Goal: Find contact information: Find contact information

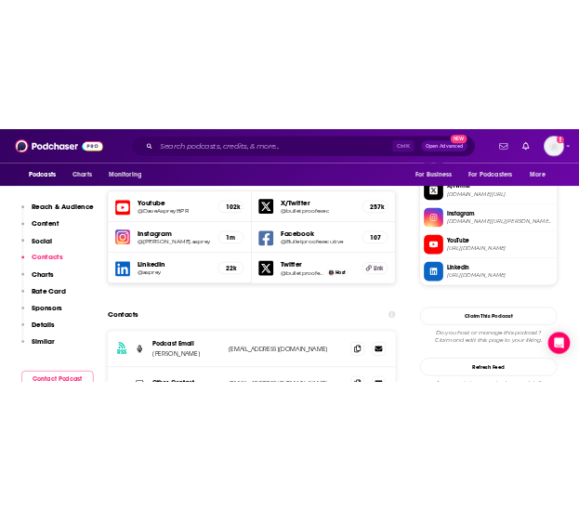
scroll to position [1674, 0]
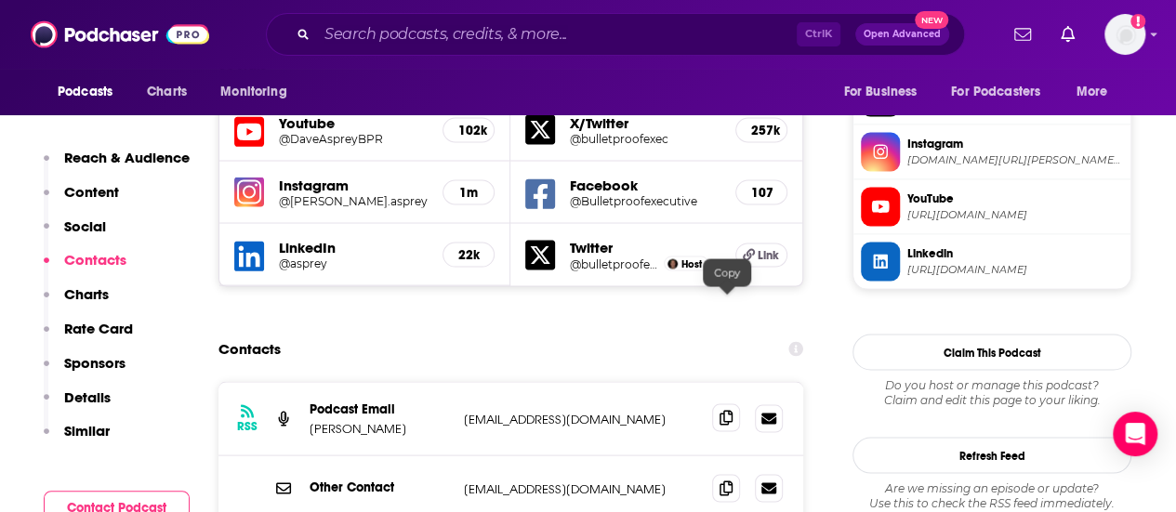
click at [727, 410] on icon at bounding box center [726, 417] width 13 height 15
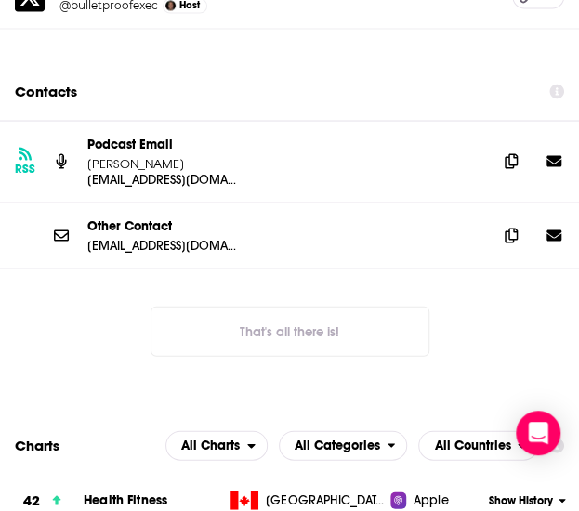
scroll to position [2510, 0]
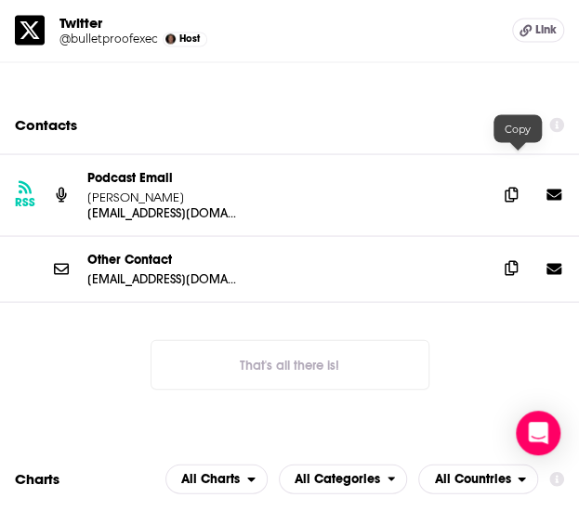
click at [506, 254] on span at bounding box center [511, 268] width 28 height 28
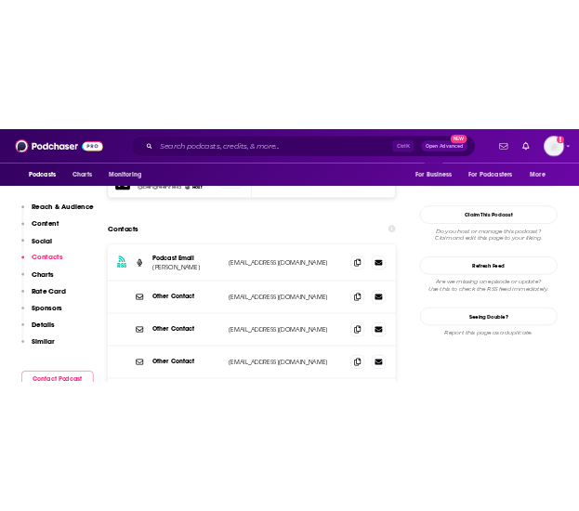
scroll to position [1767, 0]
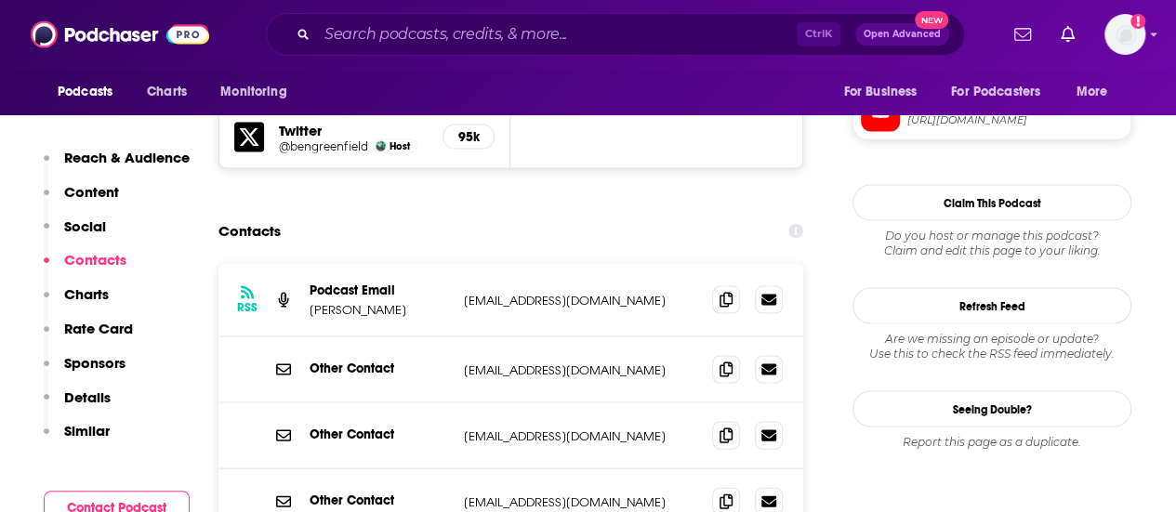
click at [506, 293] on p "podcast@bengreenfieldlife.com" at bounding box center [580, 301] width 233 height 16
copy div "podcast@bengreenfieldlife.com podcast@bengreenfieldlife.com"
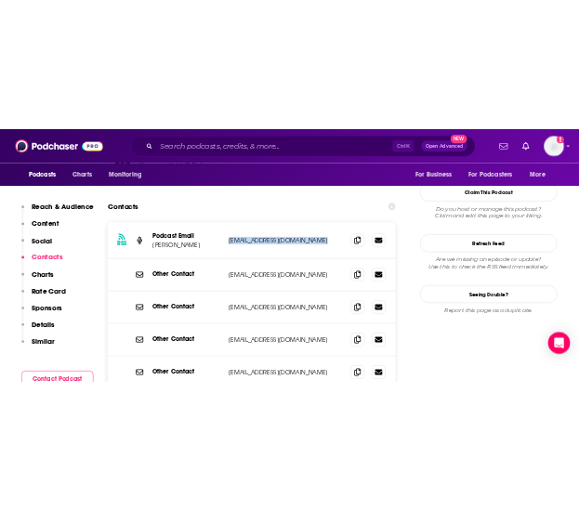
scroll to position [1860, 0]
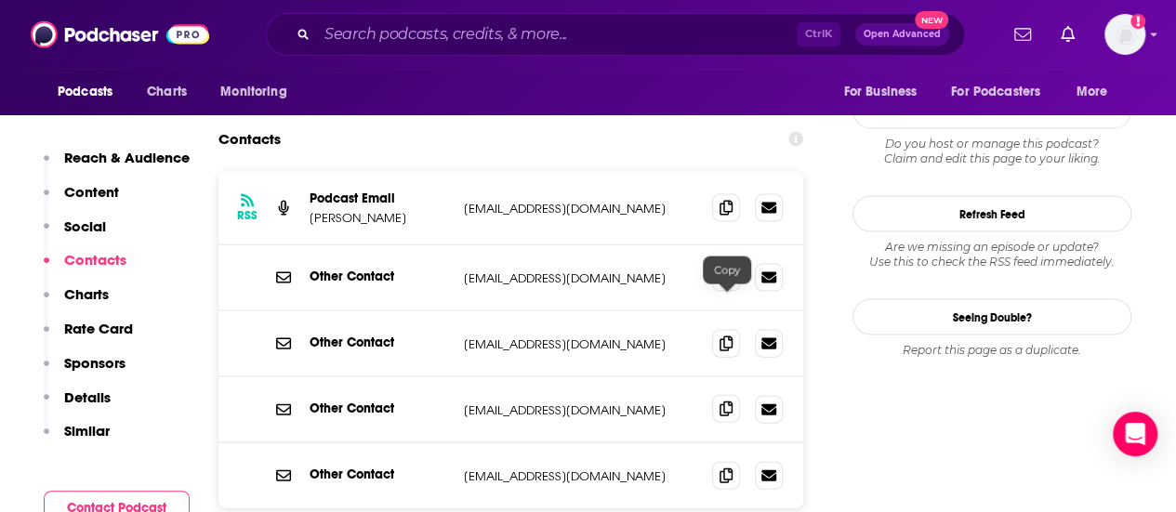
click at [723, 402] on icon at bounding box center [726, 409] width 13 height 15
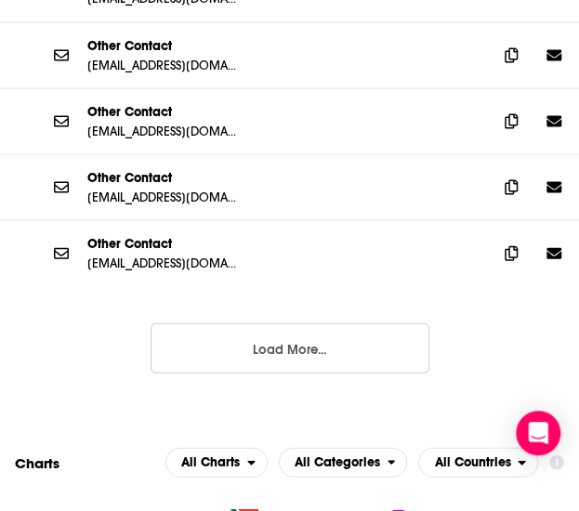
scroll to position [2510, 0]
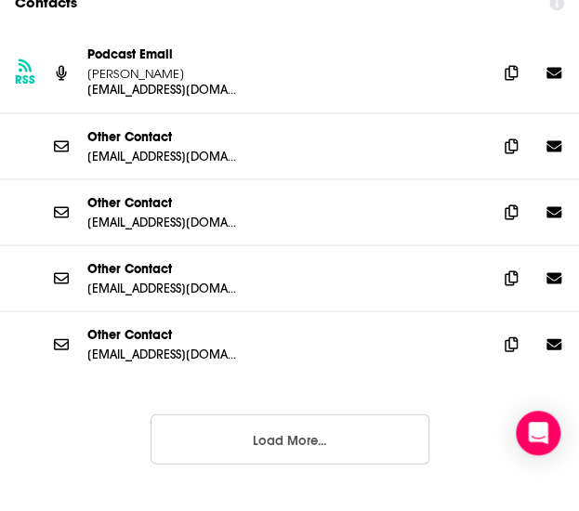
click at [306, 414] on button "Load More..." at bounding box center [290, 439] width 279 height 50
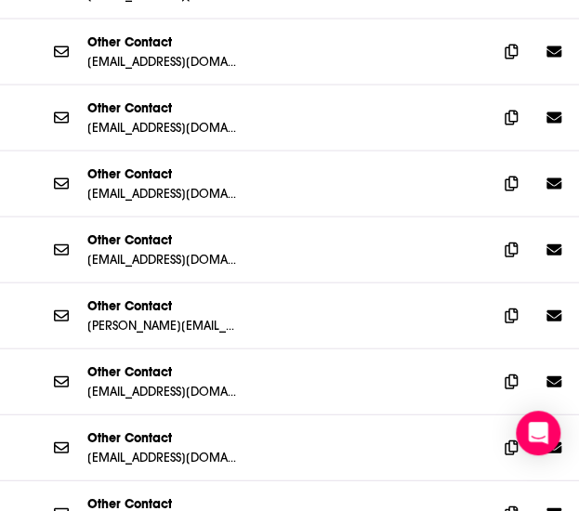
scroll to position [2696, 0]
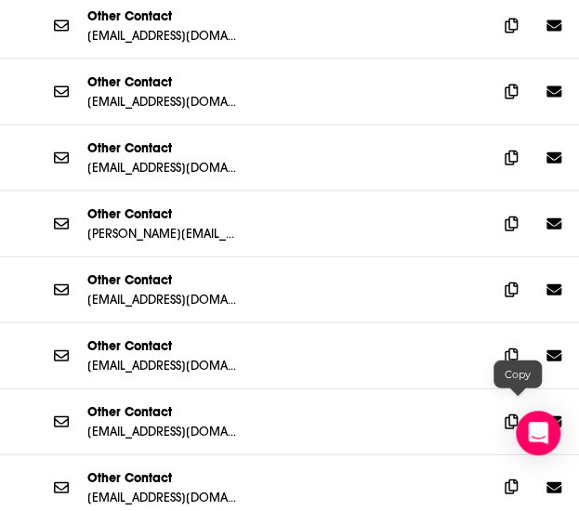
click at [517, 480] on icon at bounding box center [511, 487] width 13 height 15
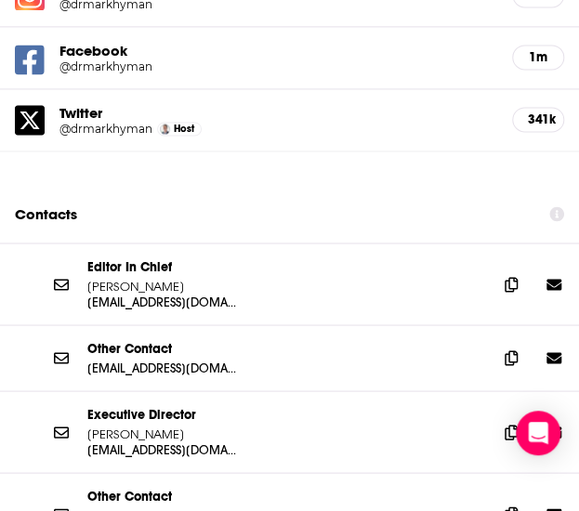
scroll to position [2417, 0]
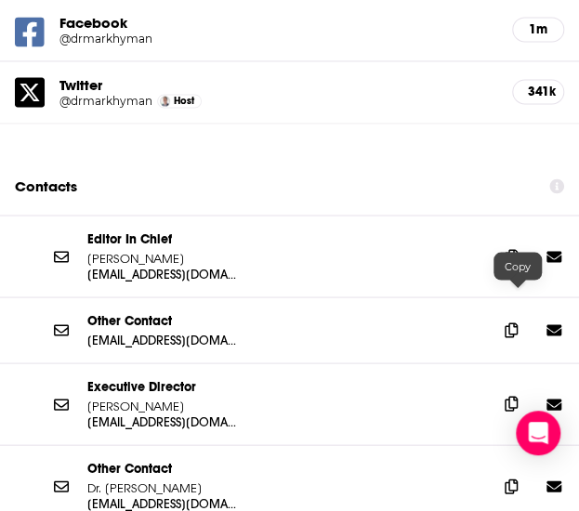
click at [515, 396] on icon at bounding box center [511, 403] width 13 height 15
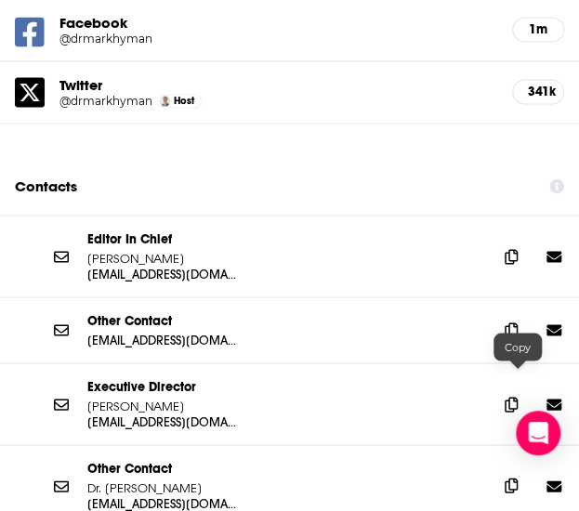
click at [518, 478] on icon at bounding box center [511, 485] width 13 height 15
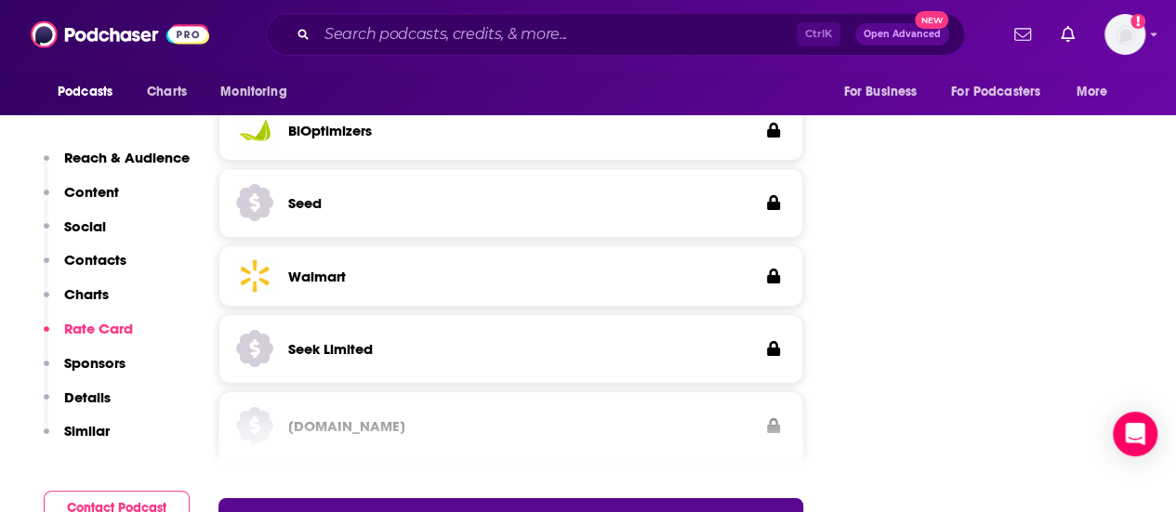
scroll to position [2882, 0]
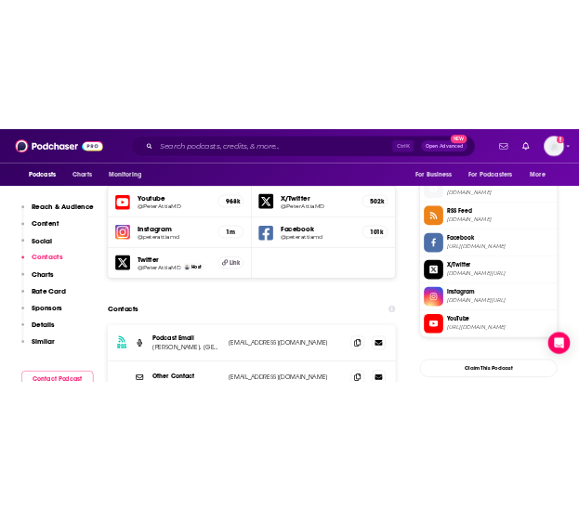
scroll to position [1767, 0]
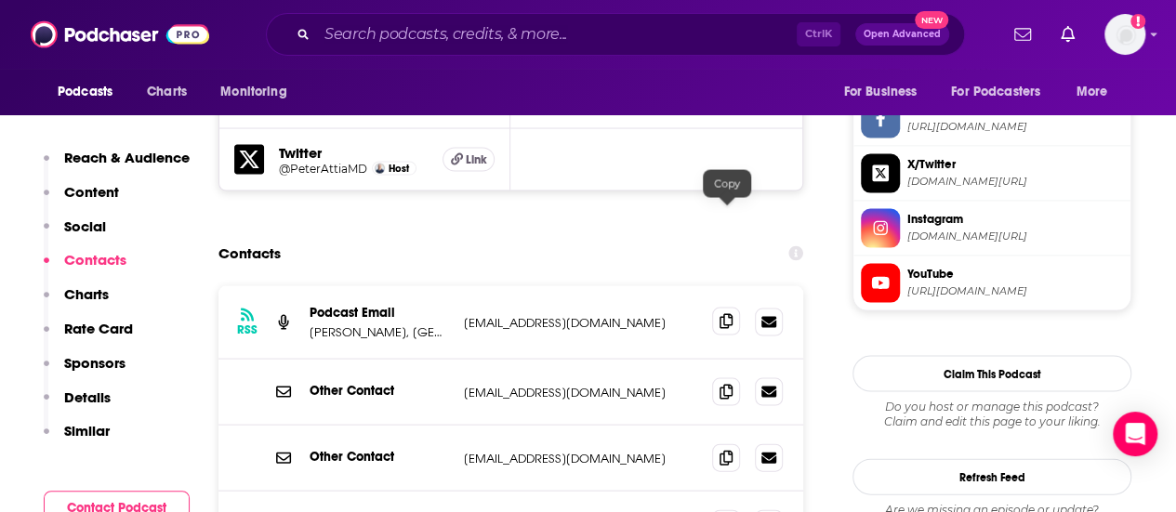
click at [726, 314] on icon at bounding box center [726, 321] width 13 height 15
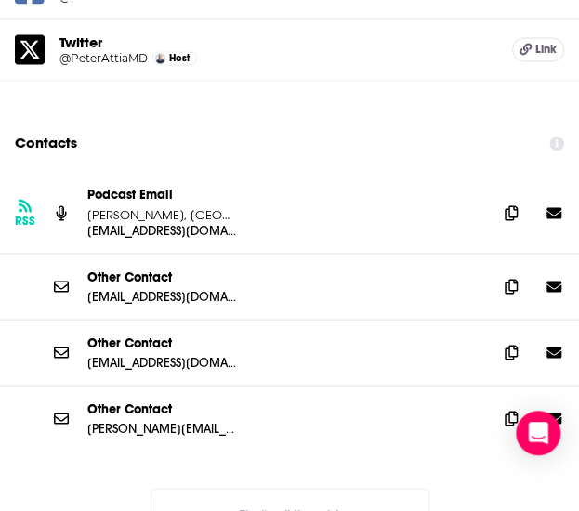
scroll to position [2417, 0]
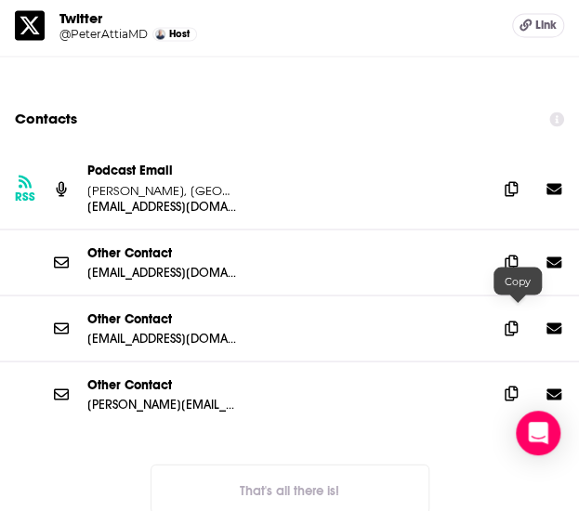
click at [516, 386] on icon at bounding box center [511, 393] width 13 height 15
click at [374, 464] on button "That's all there is!" at bounding box center [290, 489] width 279 height 50
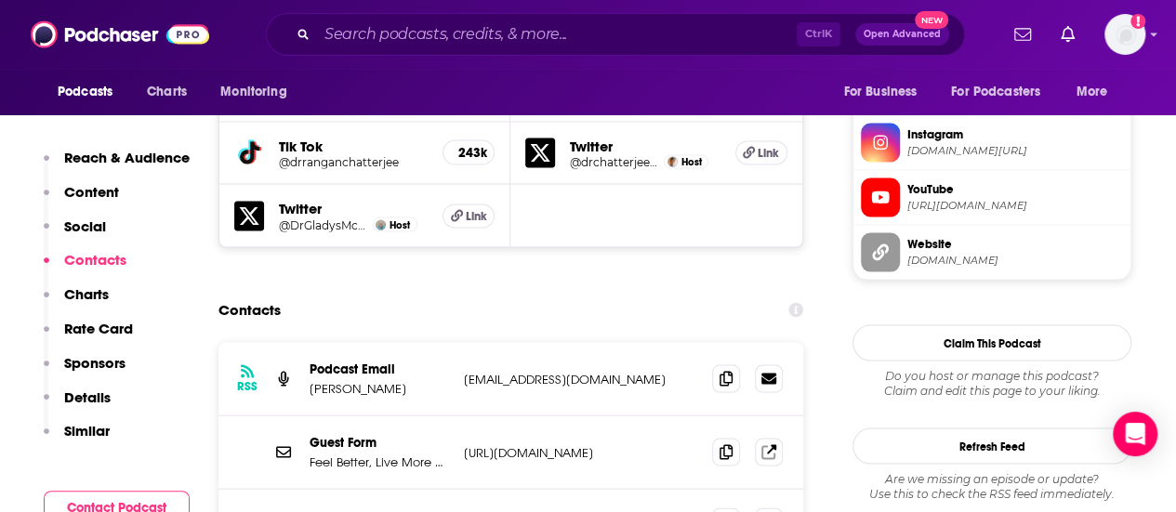
scroll to position [1767, 0]
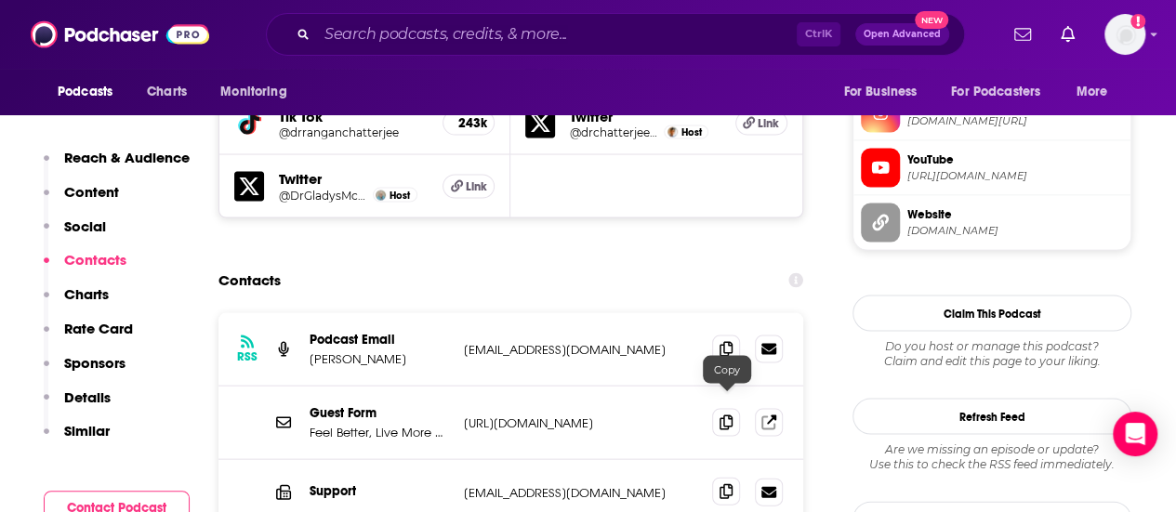
click at [718, 478] on span at bounding box center [726, 492] width 28 height 28
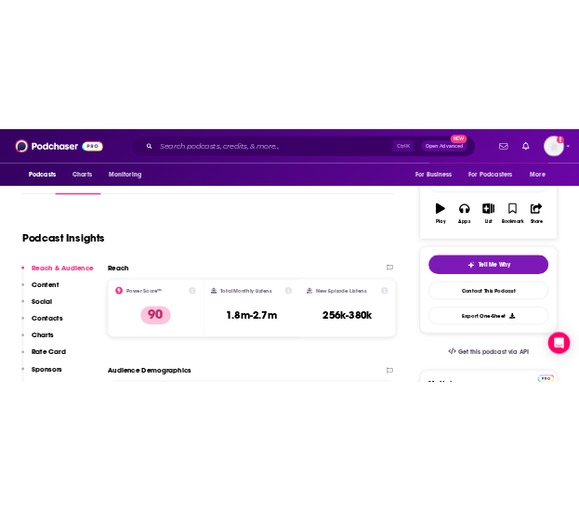
scroll to position [0, 0]
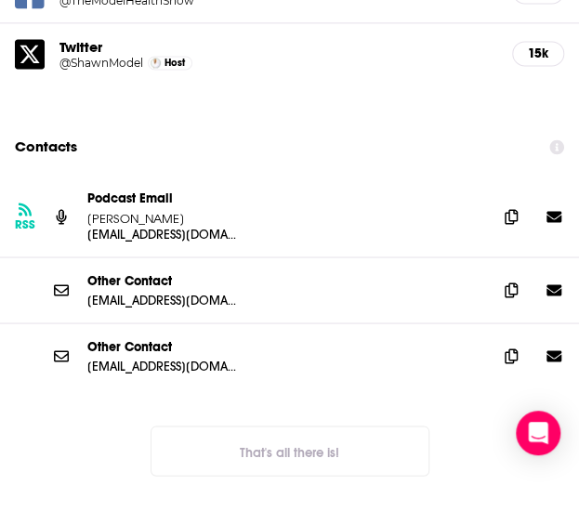
scroll to position [2417, 0]
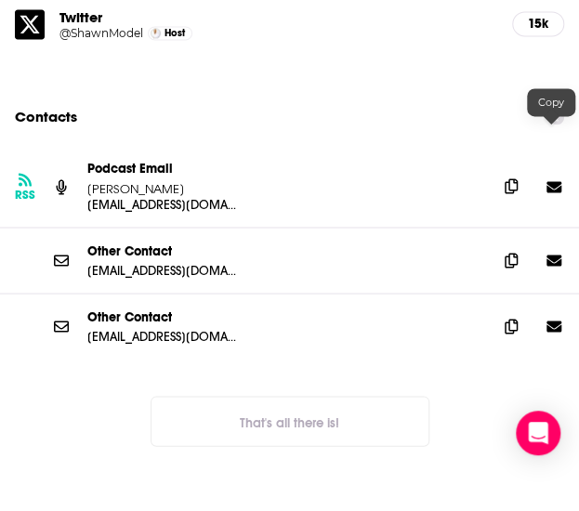
click at [518, 179] on icon at bounding box center [511, 186] width 13 height 15
click at [518, 252] on icon at bounding box center [511, 259] width 13 height 15
click at [518, 318] on icon at bounding box center [511, 325] width 13 height 15
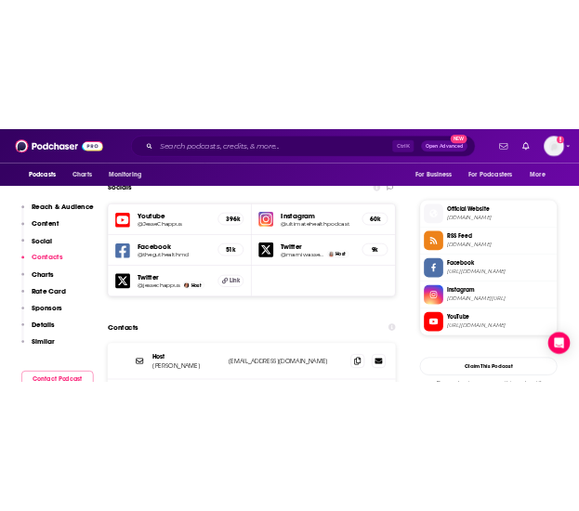
scroll to position [1674, 0]
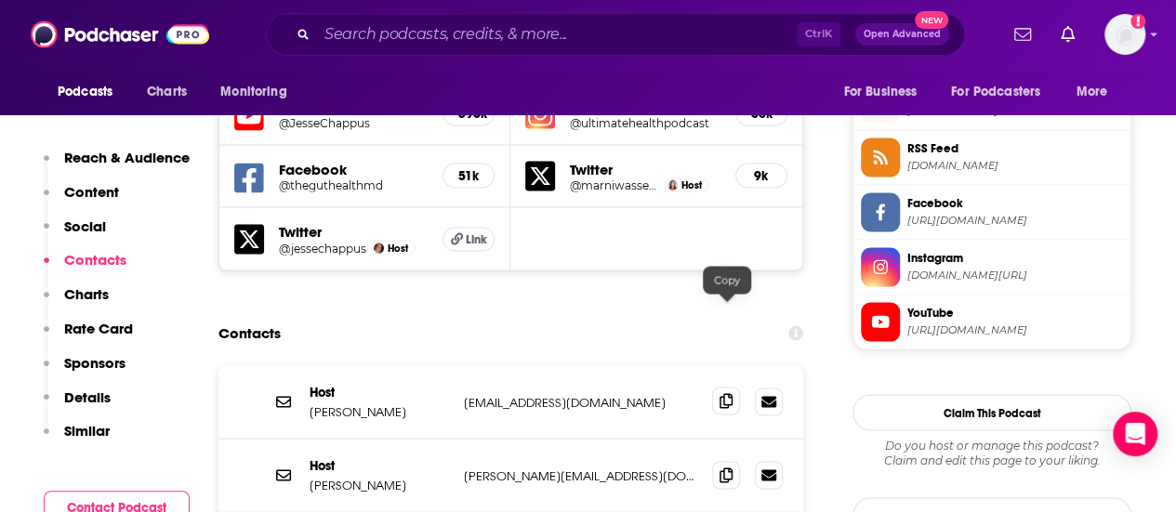
click at [729, 393] on icon at bounding box center [726, 400] width 13 height 15
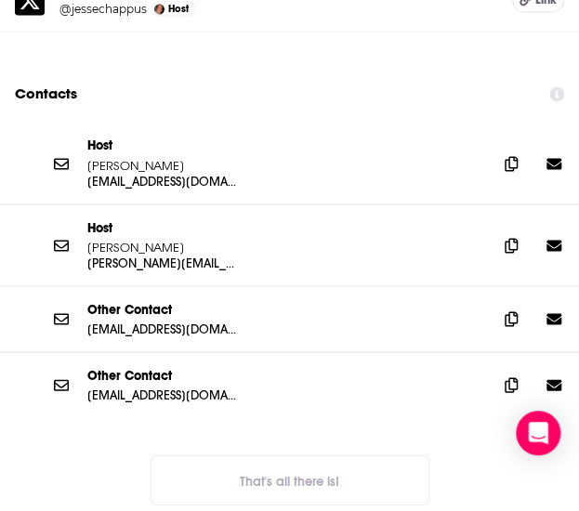
scroll to position [2417, 0]
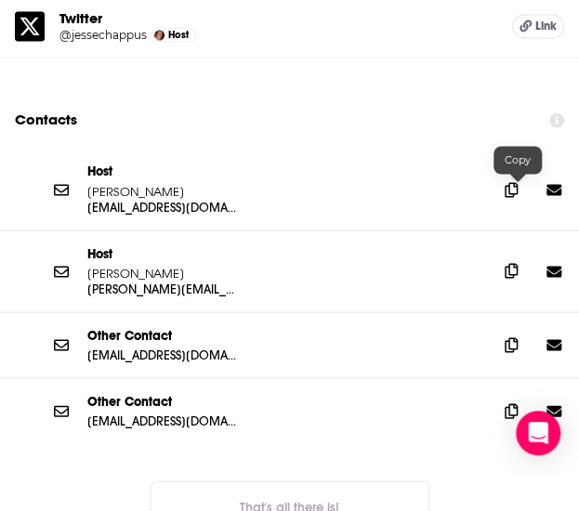
click at [525, 257] on span at bounding box center [511, 271] width 28 height 28
click at [516, 263] on icon at bounding box center [511, 270] width 13 height 15
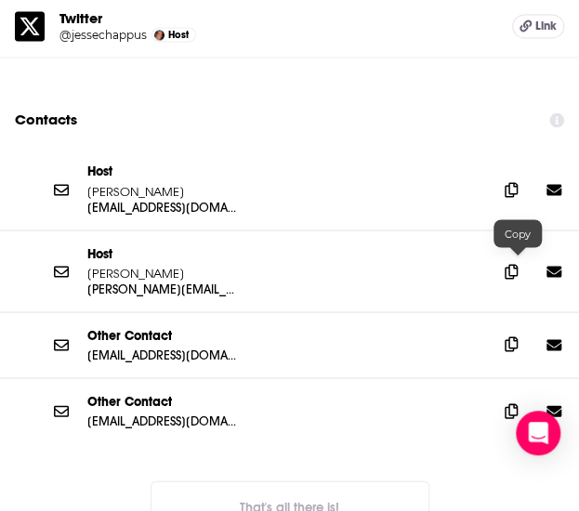
click at [518, 337] on icon at bounding box center [511, 344] width 13 height 15
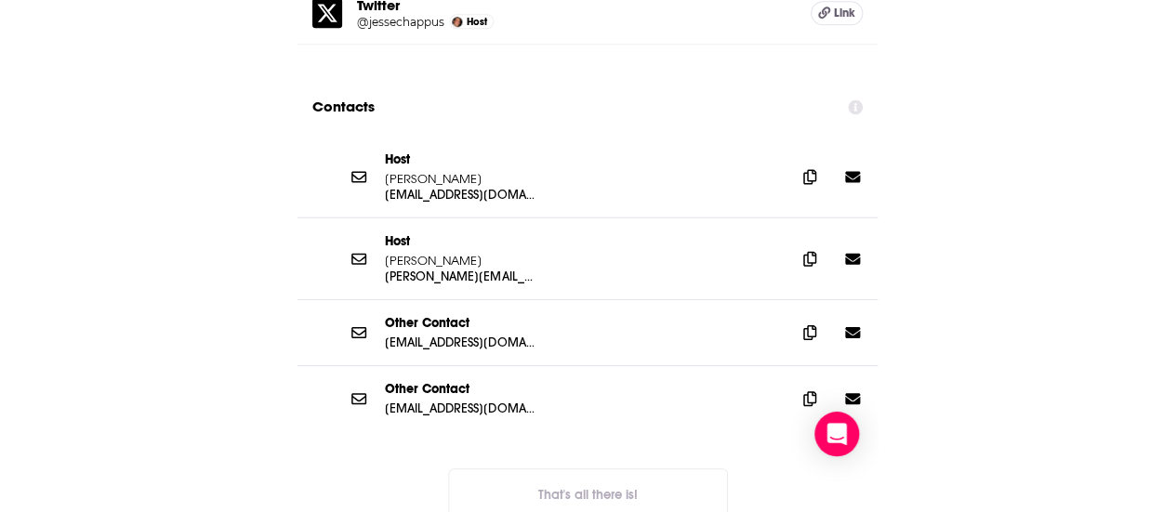
scroll to position [2510, 0]
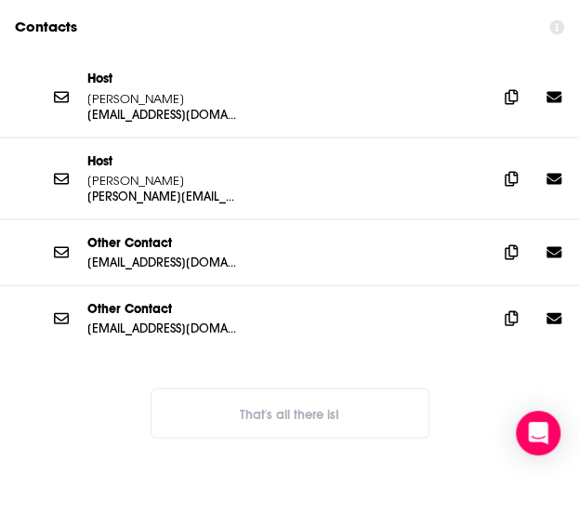
drag, startPoint x: 306, startPoint y: 331, endPoint x: 361, endPoint y: 296, distance: 65.2
click at [306, 388] on button "That's all there is!" at bounding box center [290, 413] width 279 height 50
click at [524, 303] on span at bounding box center [511, 317] width 28 height 28
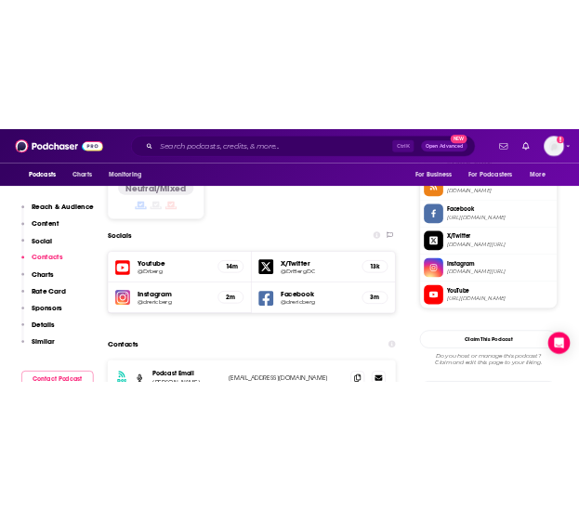
scroll to position [1767, 0]
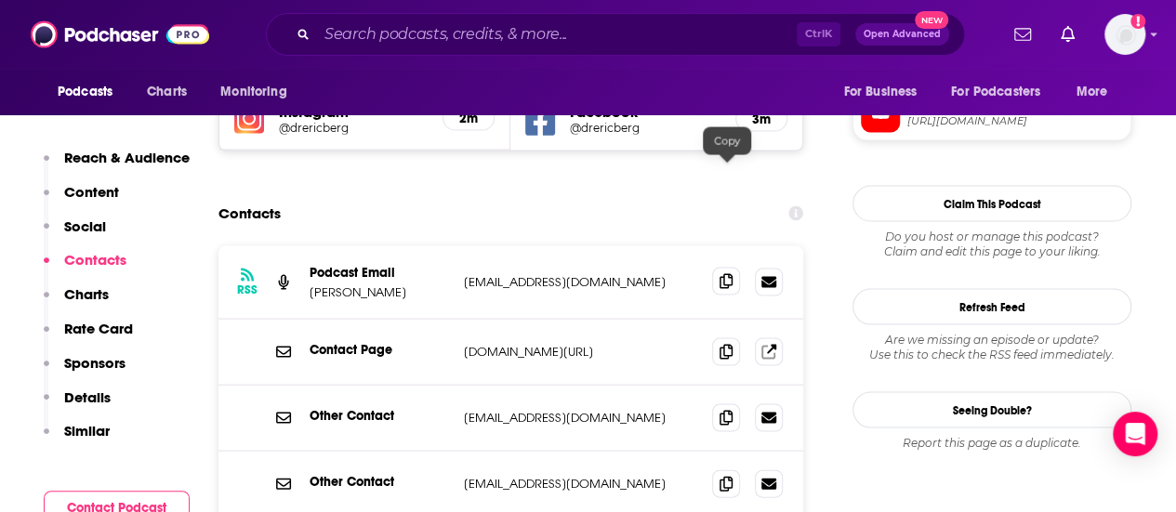
click at [716, 268] on span at bounding box center [726, 282] width 28 height 28
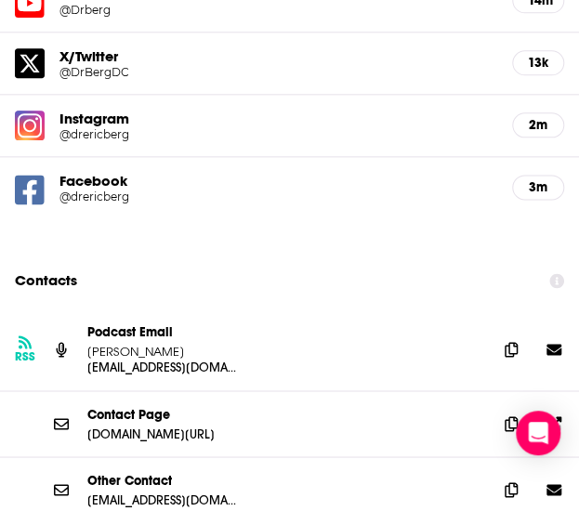
scroll to position [2417, 0]
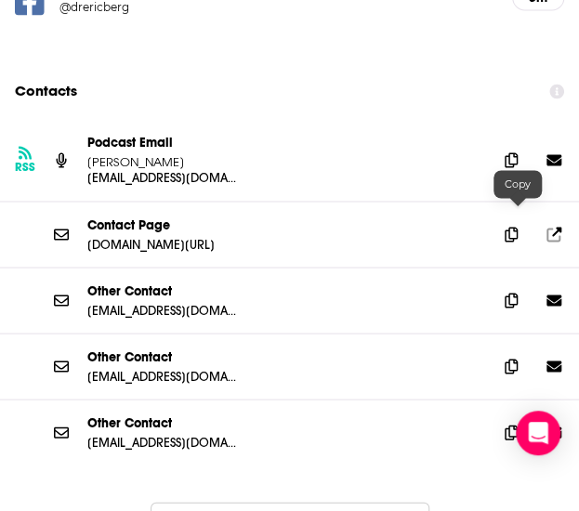
click at [517, 293] on icon at bounding box center [511, 300] width 13 height 15
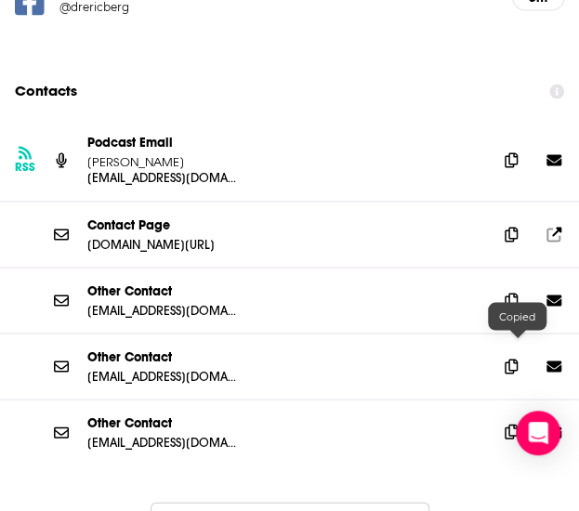
click at [518, 424] on icon at bounding box center [511, 431] width 13 height 15
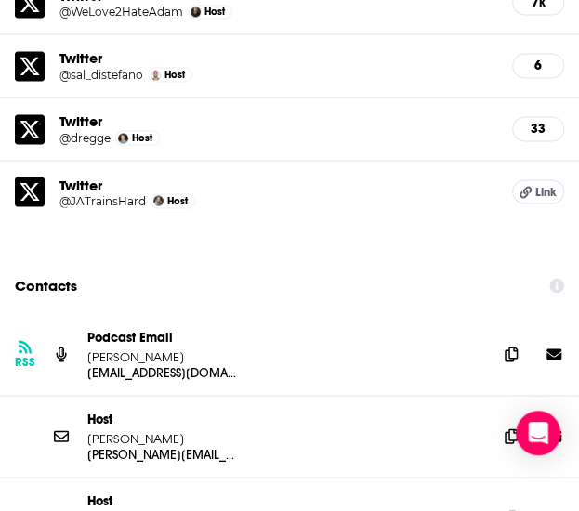
scroll to position [2603, 0]
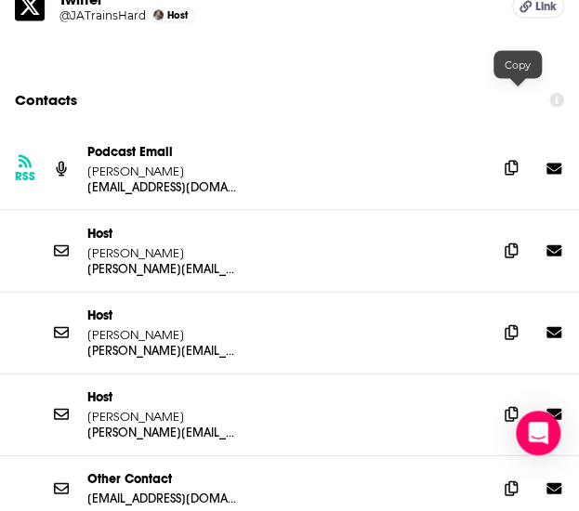
click at [518, 160] on icon at bounding box center [511, 167] width 13 height 15
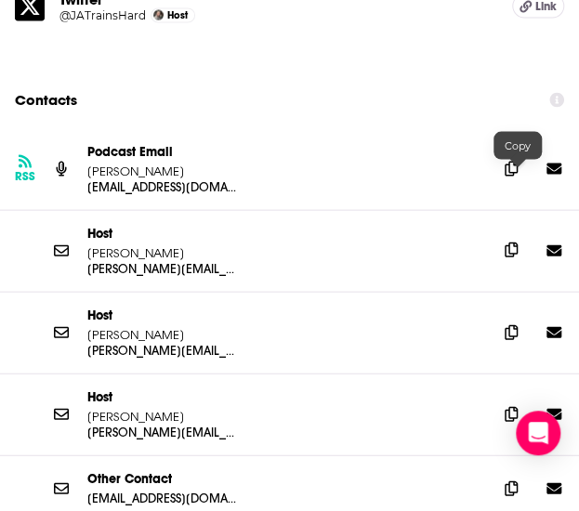
click at [525, 235] on span at bounding box center [511, 249] width 28 height 28
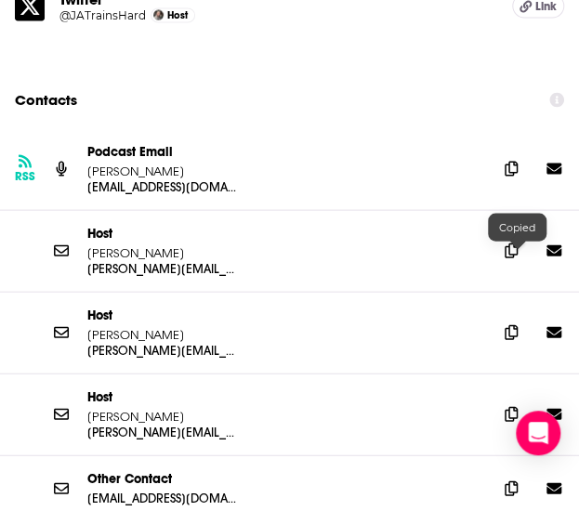
drag, startPoint x: 517, startPoint y: 258, endPoint x: 590, endPoint y: 237, distance: 76.2
click at [517, 324] on icon at bounding box center [511, 331] width 13 height 15
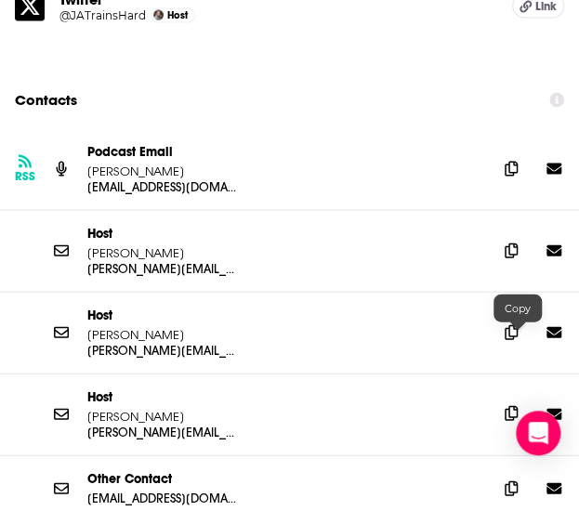
click at [517, 405] on icon at bounding box center [511, 412] width 13 height 15
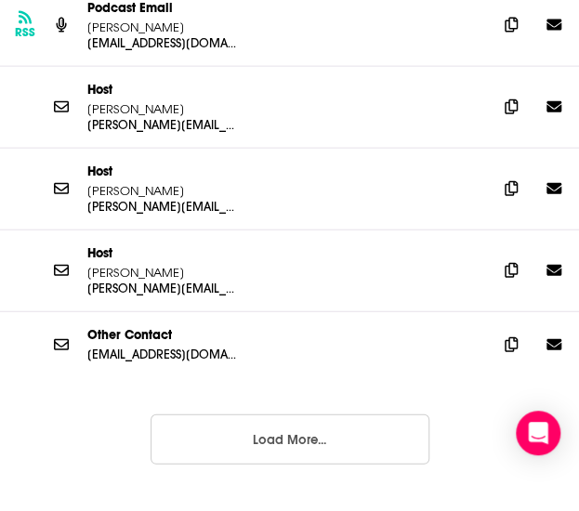
scroll to position [2789, 0]
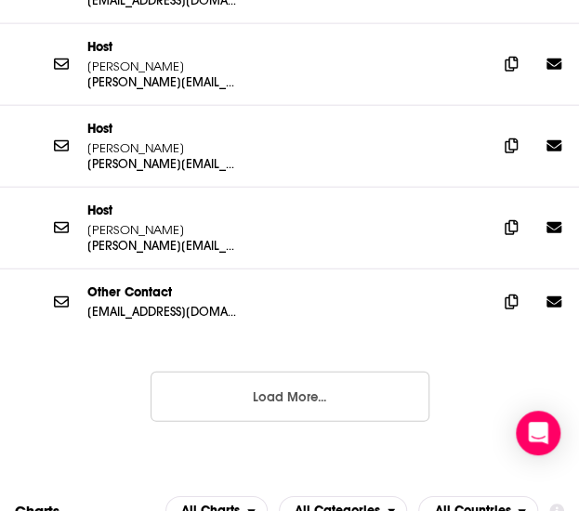
click at [285, 372] on button "Load More..." at bounding box center [290, 397] width 279 height 50
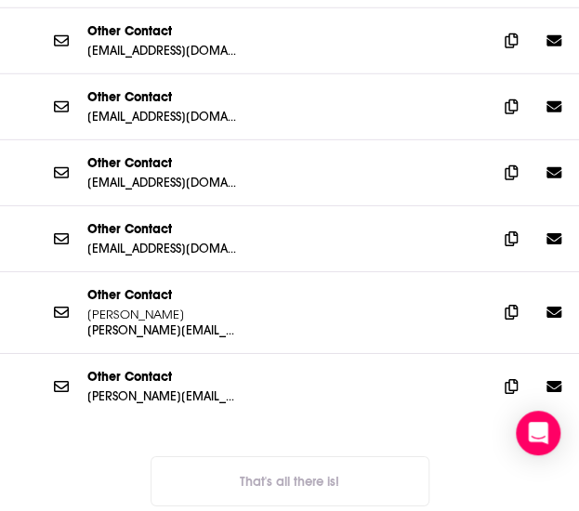
scroll to position [3068, 0]
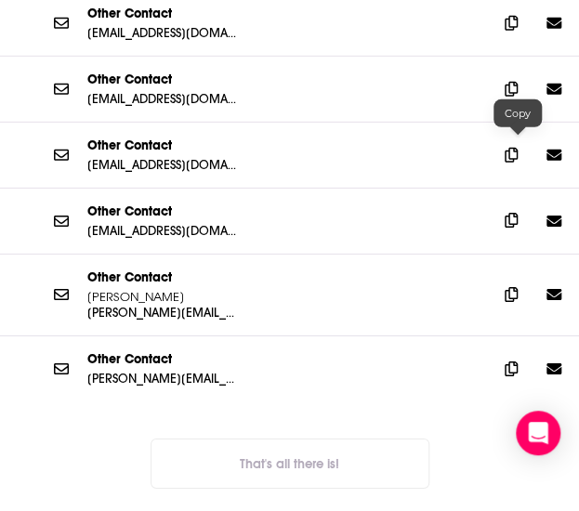
click at [512, 213] on icon at bounding box center [511, 220] width 13 height 15
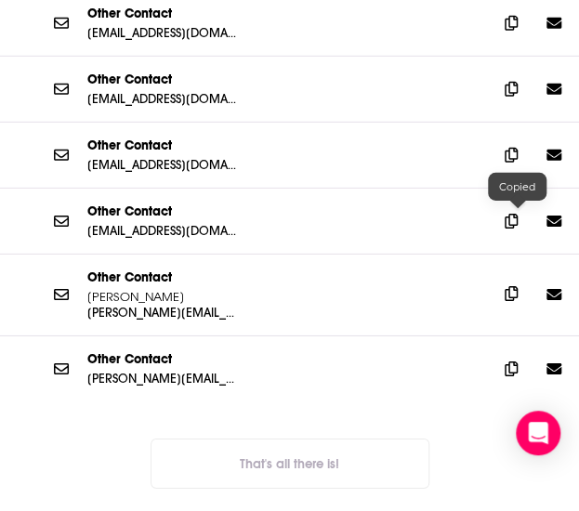
click at [518, 286] on icon at bounding box center [511, 293] width 13 height 15
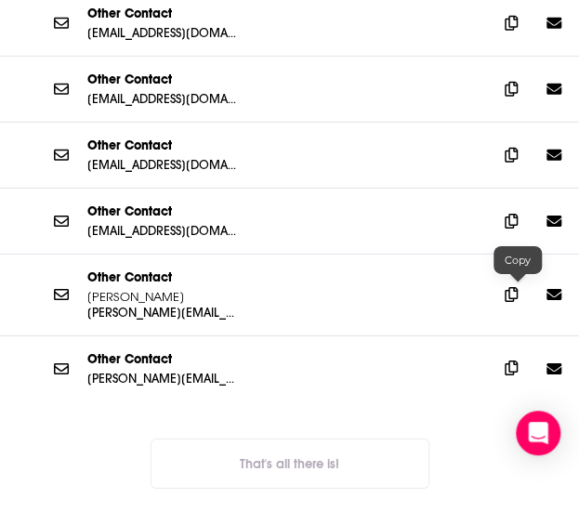
click at [513, 361] on icon at bounding box center [511, 368] width 13 height 15
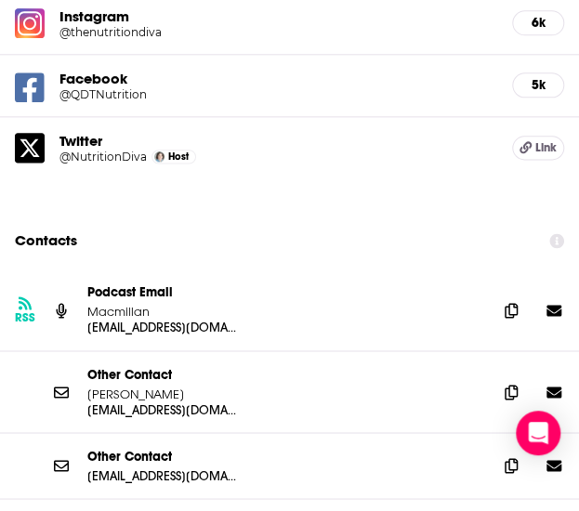
scroll to position [2324, 0]
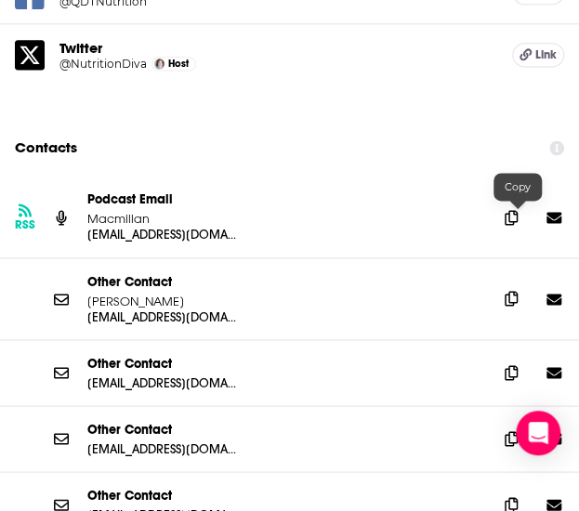
click at [517, 291] on icon at bounding box center [511, 298] width 13 height 15
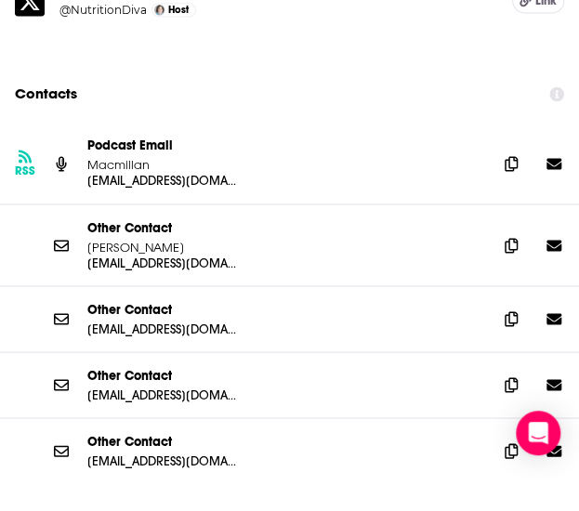
scroll to position [2417, 0]
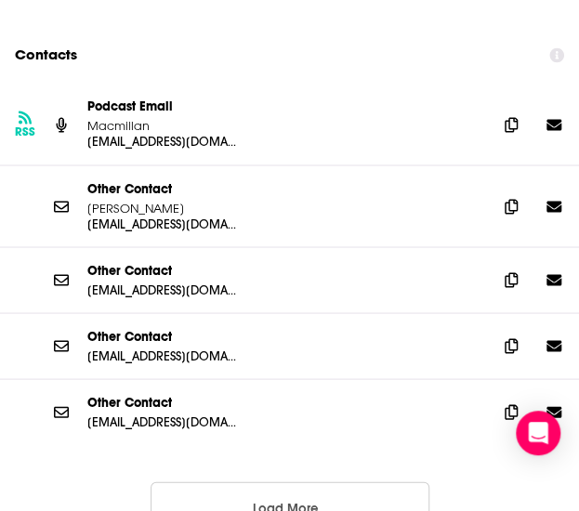
click at [270, 482] on button "Load More..." at bounding box center [290, 507] width 279 height 50
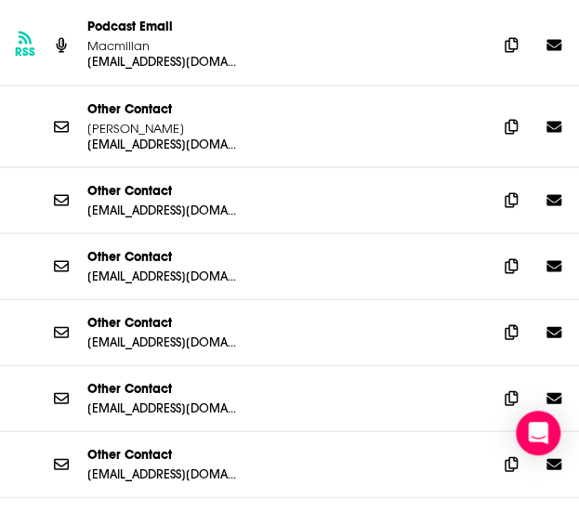
scroll to position [2324, 0]
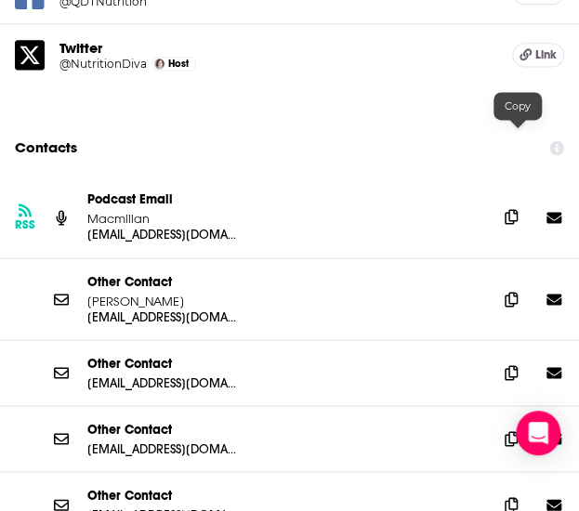
click at [518, 209] on icon at bounding box center [511, 216] width 13 height 15
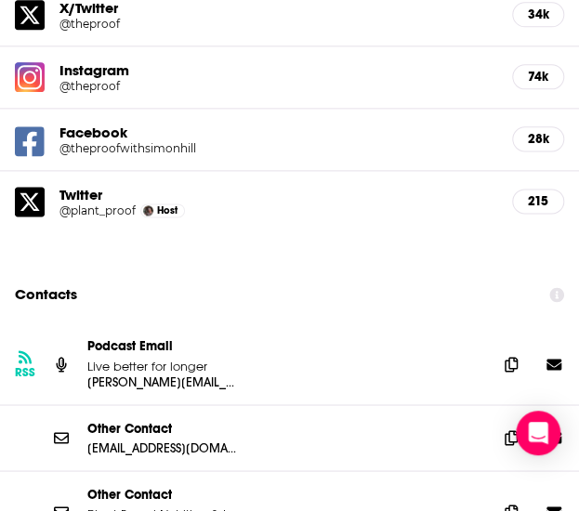
scroll to position [2417, 0]
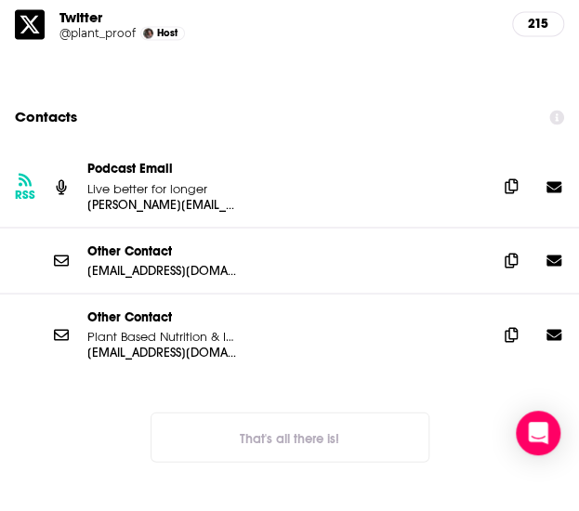
click at [512, 179] on icon at bounding box center [511, 186] width 13 height 15
click at [515, 252] on icon at bounding box center [511, 259] width 13 height 15
click at [276, 412] on button "That's all there is!" at bounding box center [290, 437] width 279 height 50
click at [516, 326] on icon at bounding box center [511, 333] width 13 height 15
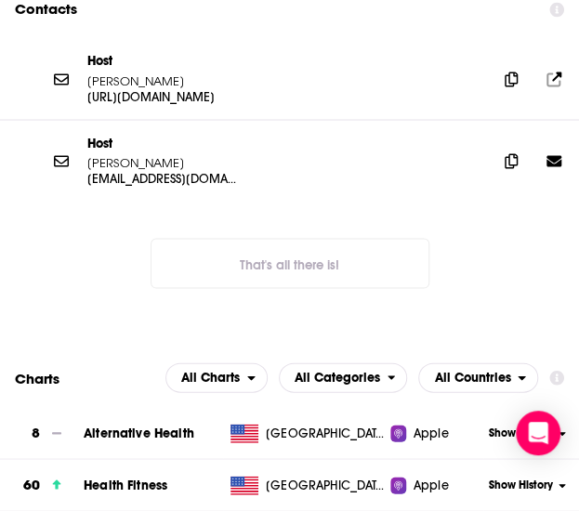
scroll to position [2417, 0]
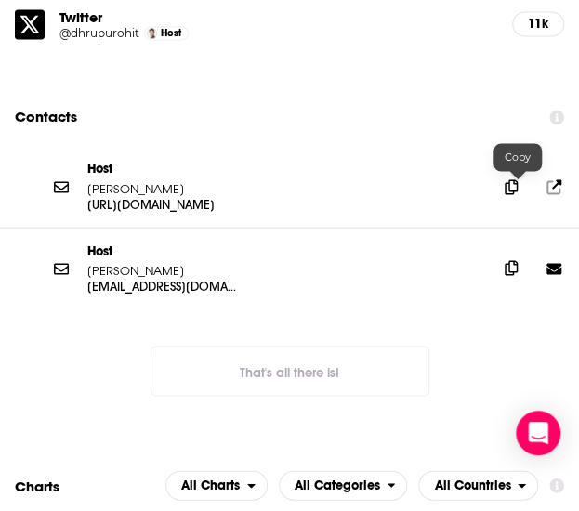
click at [518, 260] on icon at bounding box center [511, 267] width 13 height 15
